Goal: Navigation & Orientation: Understand site structure

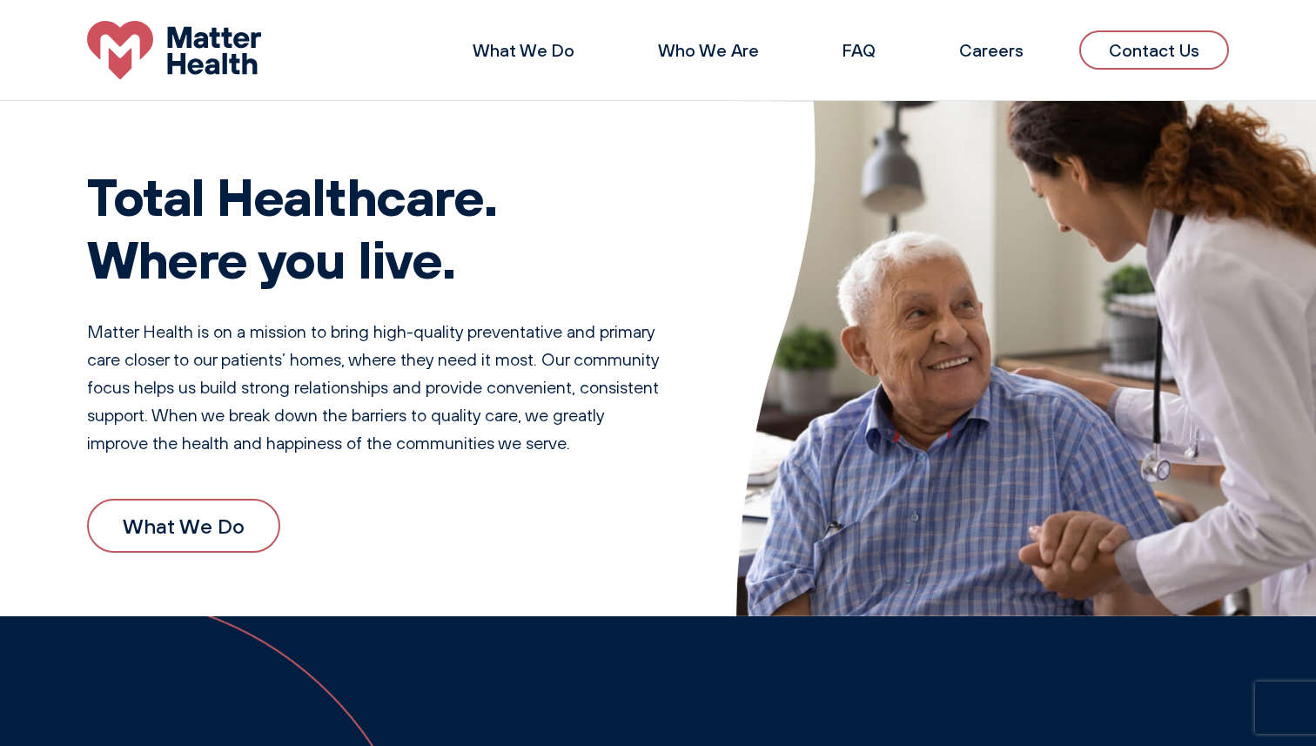
click at [566, 61] on li "What We Do" at bounding box center [523, 51] width 157 height 42
click at [553, 50] on link "What We Do" at bounding box center [523, 50] width 102 height 22
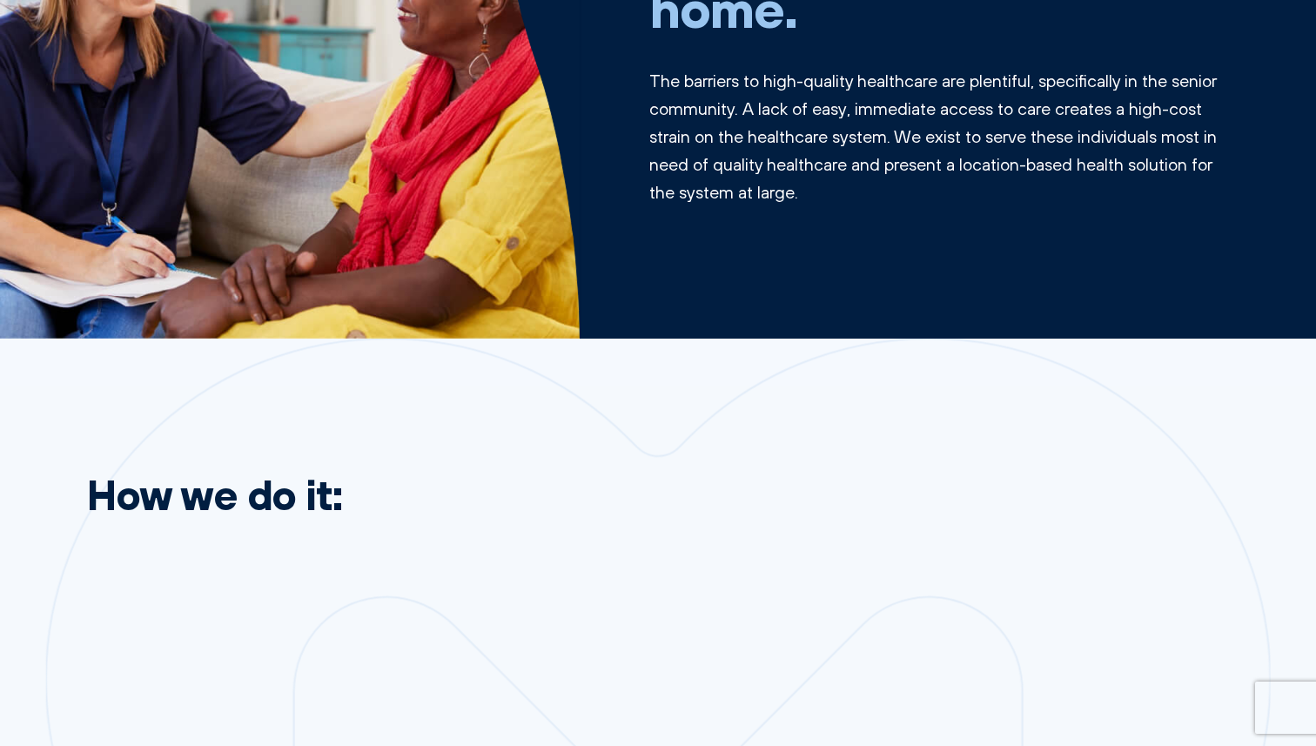
scroll to position [769, 0]
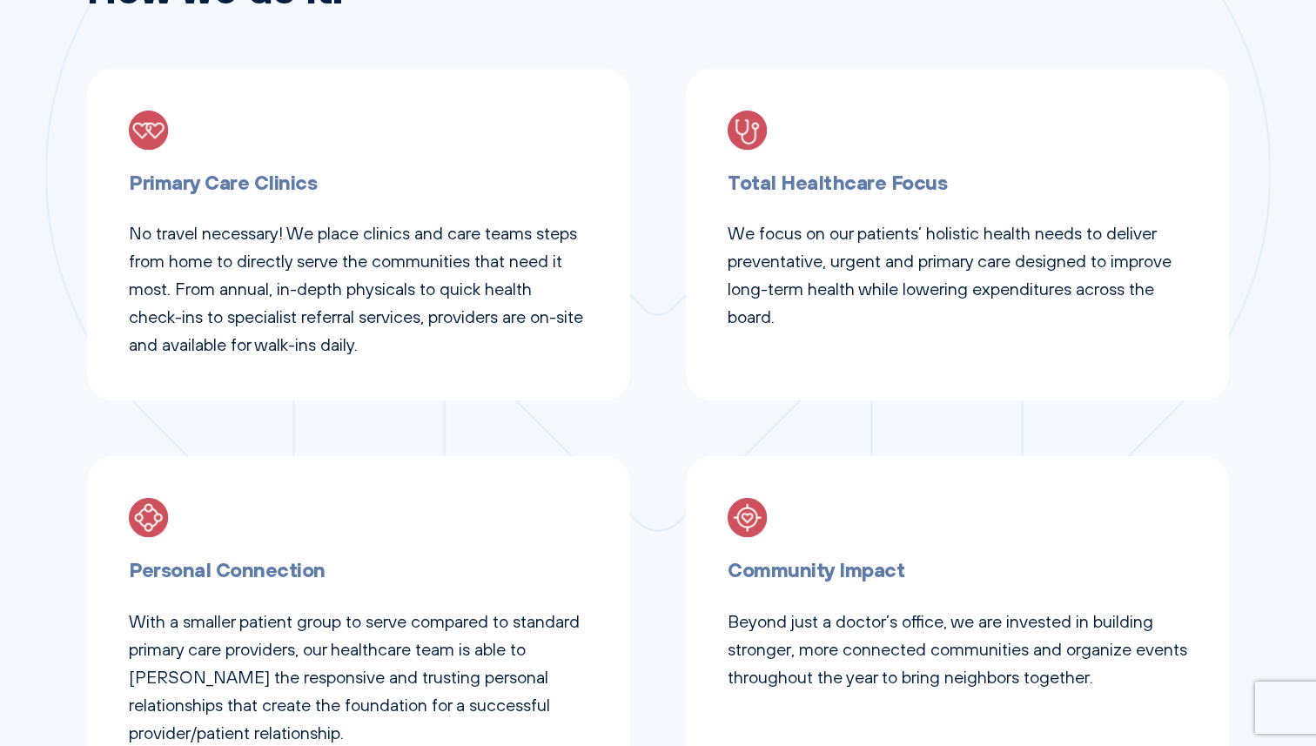
click at [195, 189] on h3 "Primary Care Clinics" at bounding box center [358, 182] width 459 height 32
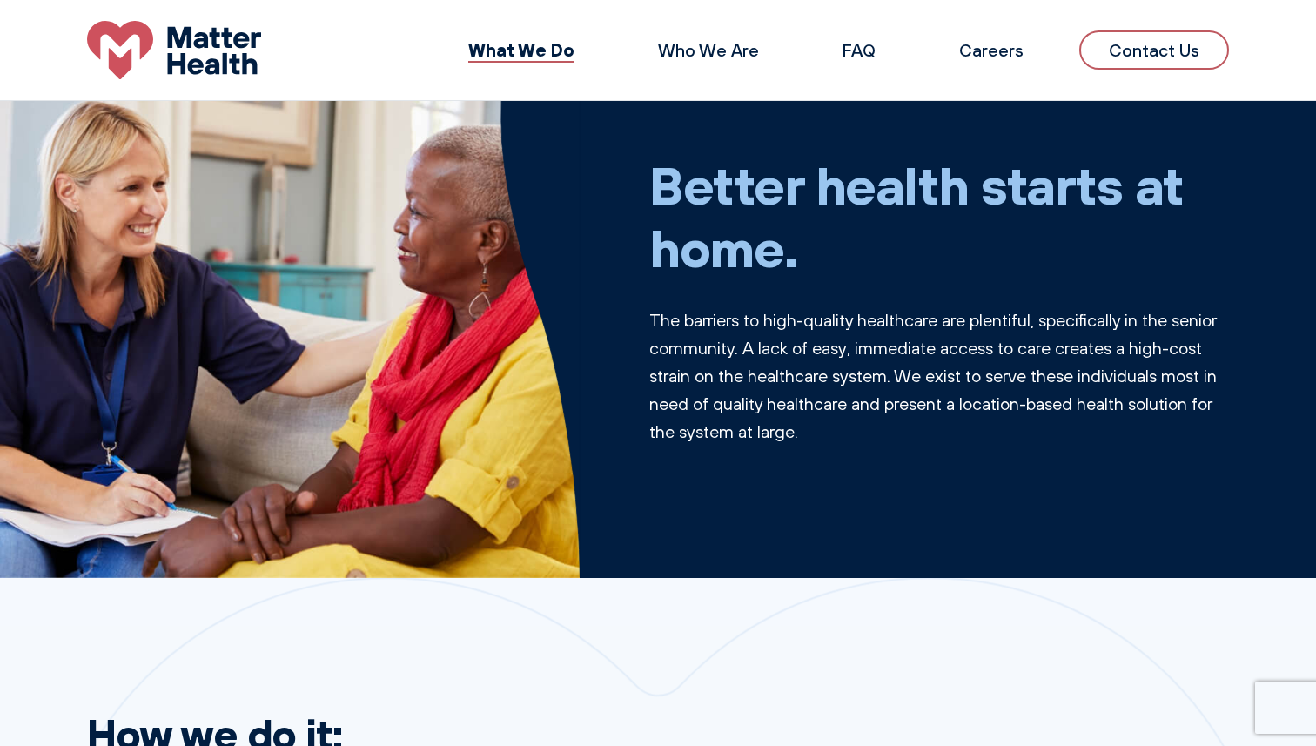
scroll to position [0, 0]
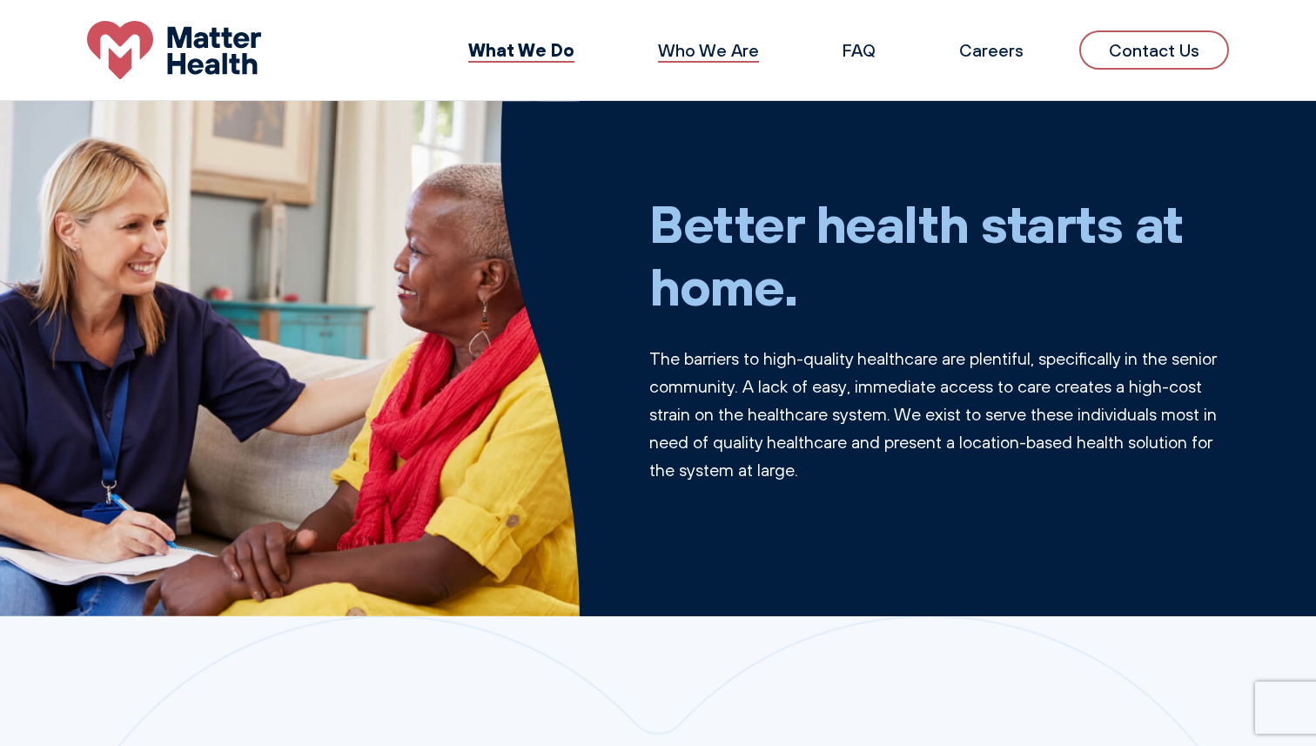
click at [709, 57] on link "Who We Are" at bounding box center [708, 50] width 101 height 22
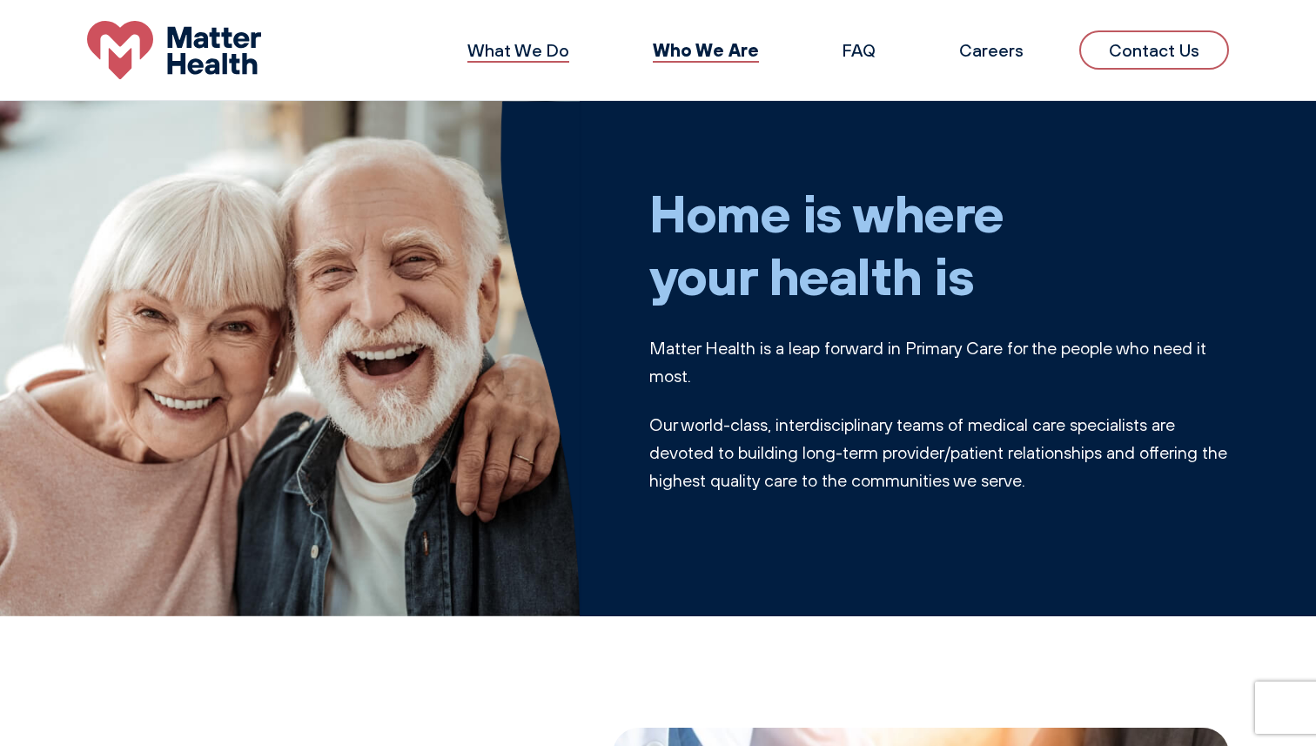
click at [519, 42] on link "What We Do" at bounding box center [518, 50] width 102 height 22
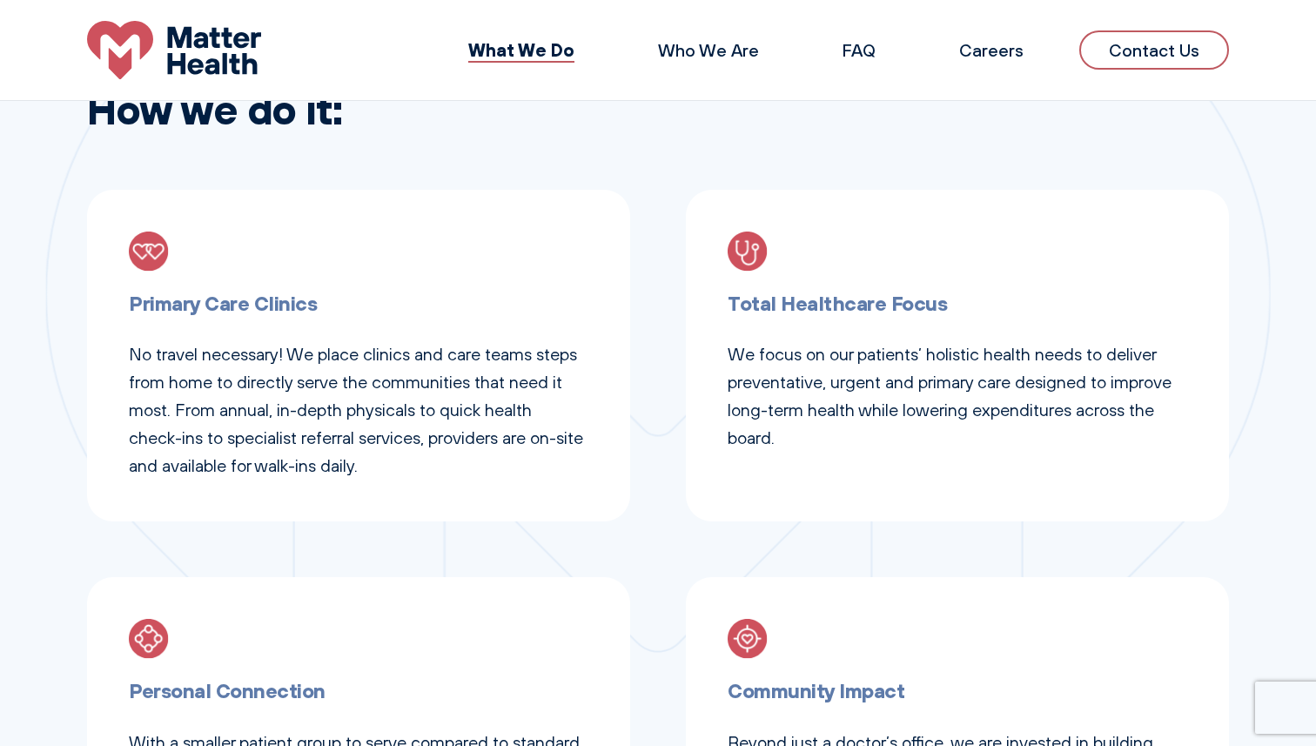
scroll to position [647, 0]
